Goal: Information Seeking & Learning: Learn about a topic

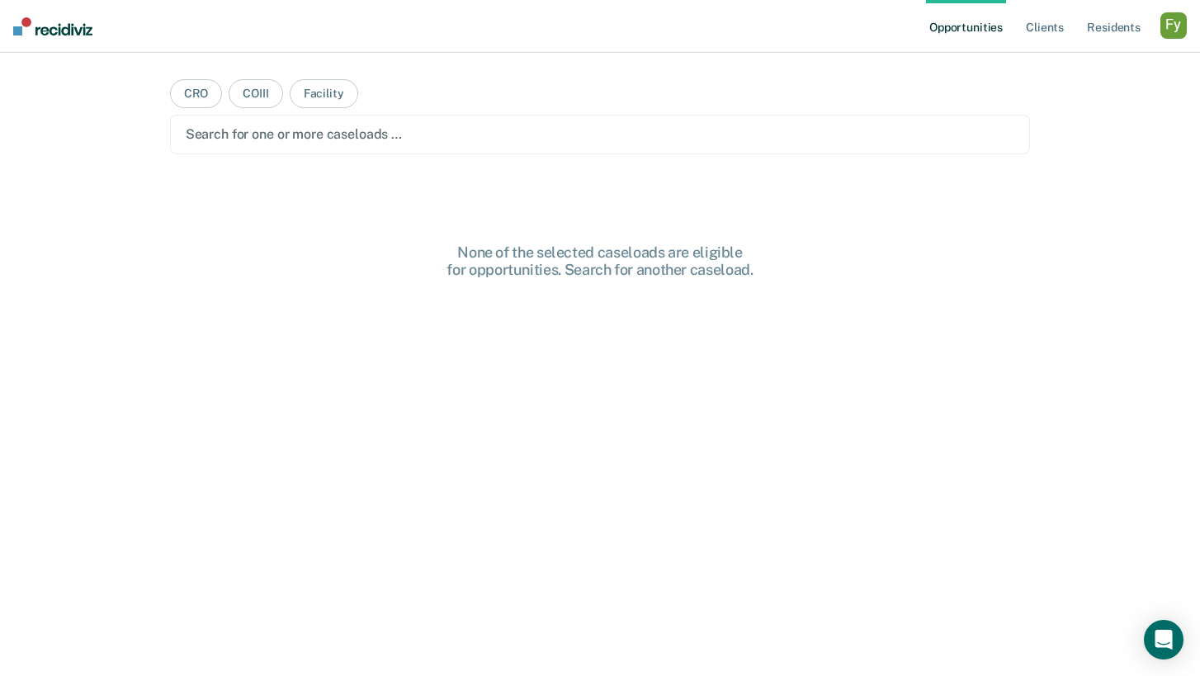
click at [1172, 30] on div "button" at bounding box center [1173, 25] width 26 height 26
click at [1064, 68] on link "Profile" at bounding box center [1106, 67] width 133 height 14
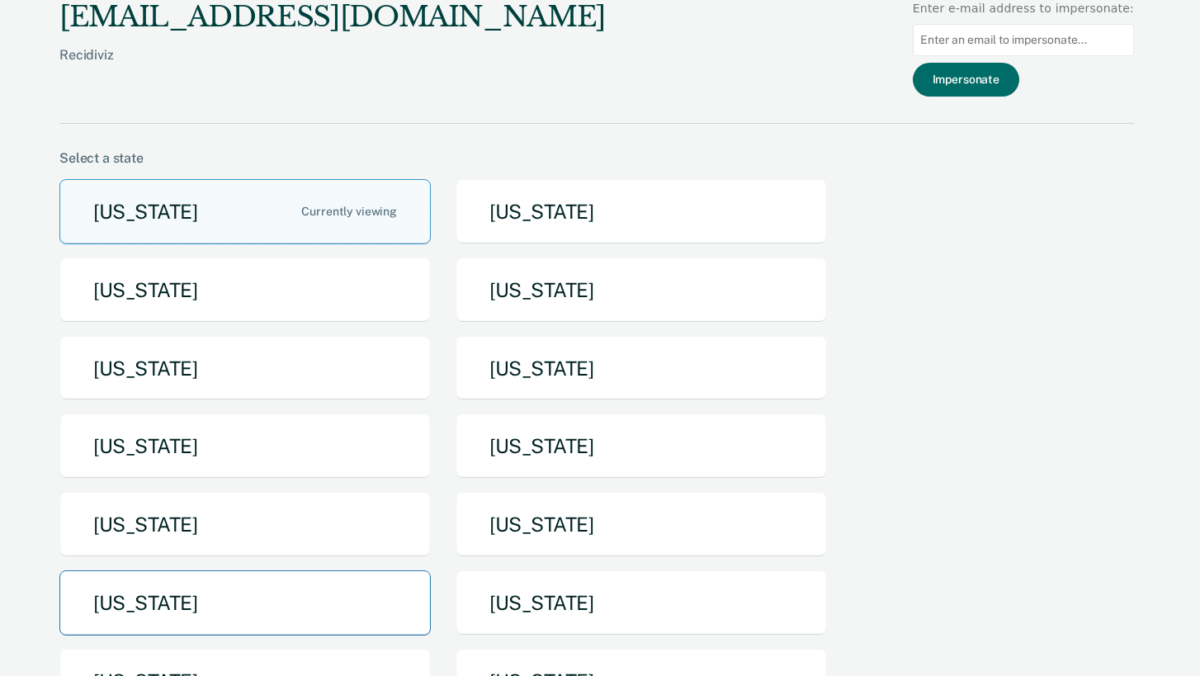
click at [306, 587] on button "[US_STATE]" at bounding box center [244, 602] width 371 height 65
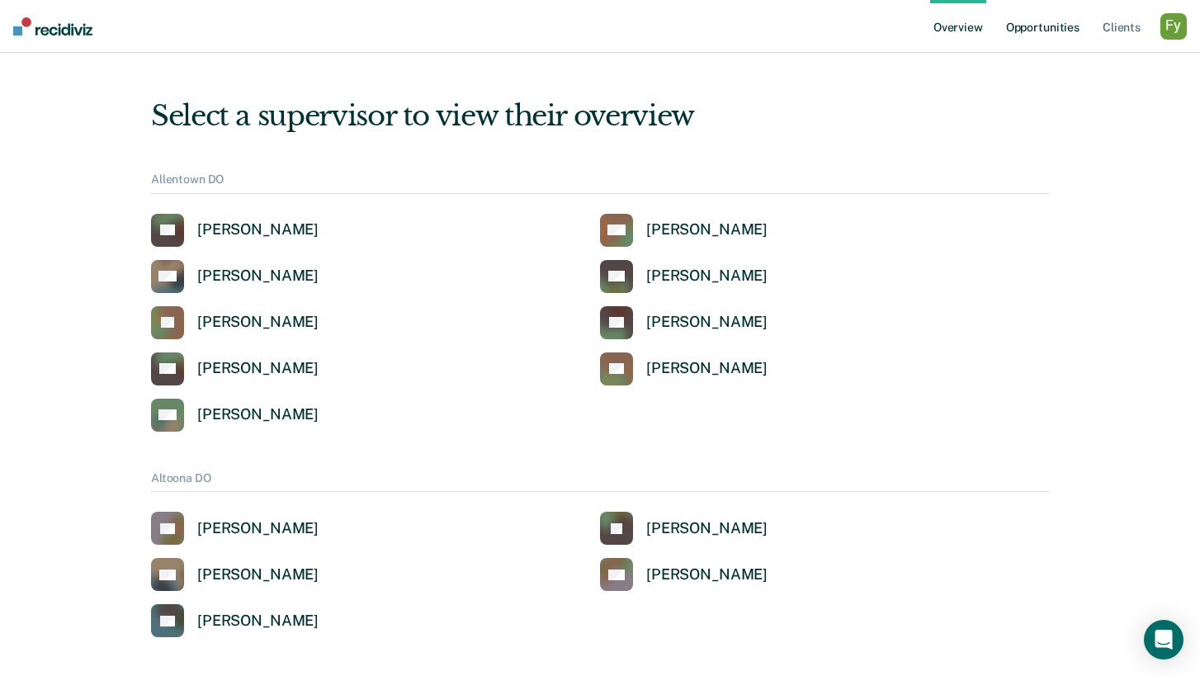
click at [1061, 26] on link "Opportunities" at bounding box center [1042, 26] width 80 height 53
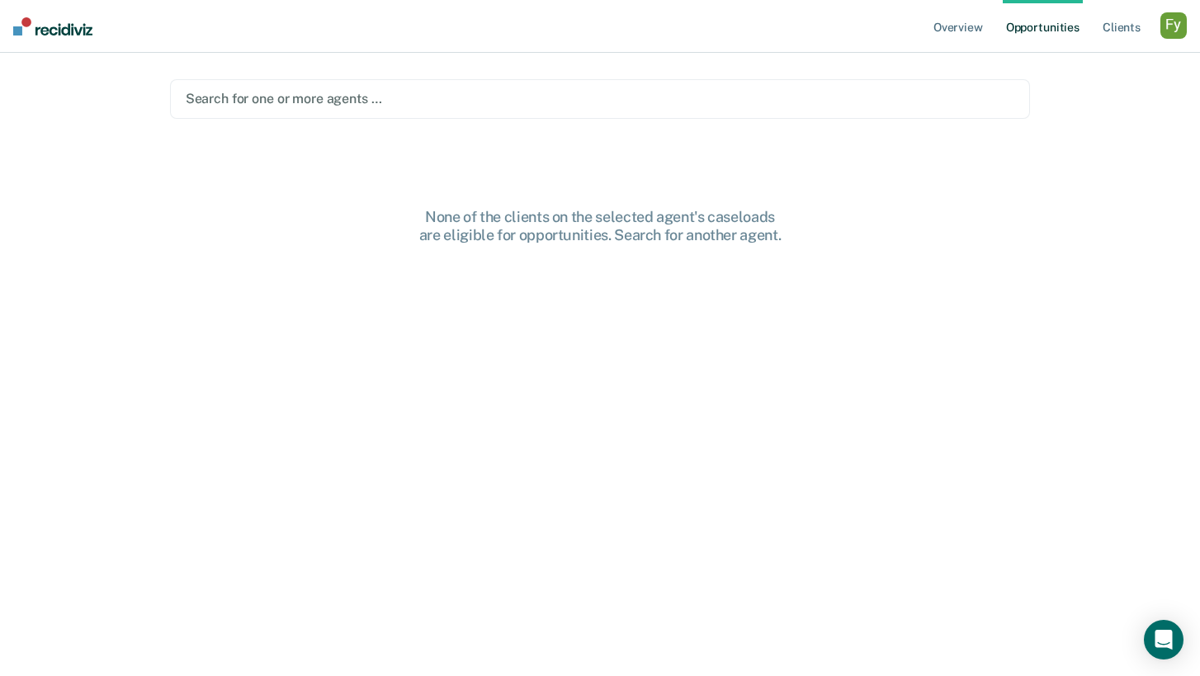
click at [528, 111] on div "Search for one or more agents …" at bounding box center [600, 99] width 861 height 40
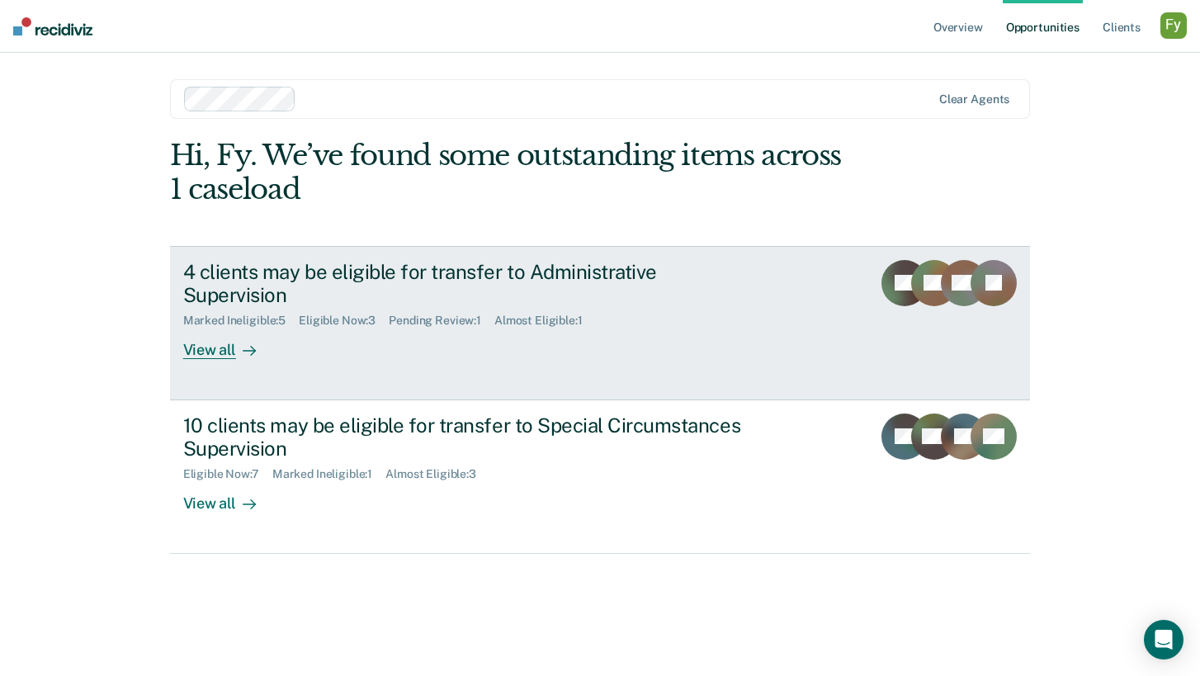
click at [209, 332] on div "View all" at bounding box center [229, 344] width 92 height 32
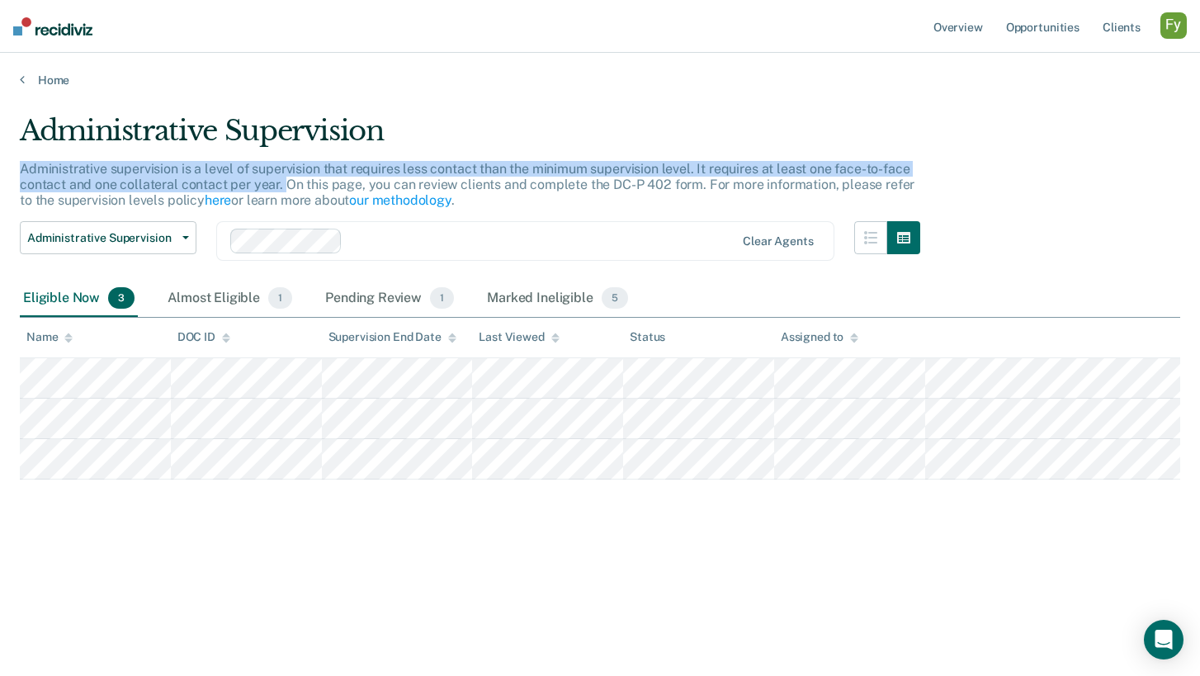
drag, startPoint x: 22, startPoint y: 169, endPoint x: 280, endPoint y: 178, distance: 257.6
click at [280, 178] on p "Administrative supervision is a level of supervision that requires less contact…" at bounding box center [467, 184] width 894 height 47
copy p "Administrative supervision is a level of supervision that requires less contact…"
